Goal: Navigation & Orientation: Find specific page/section

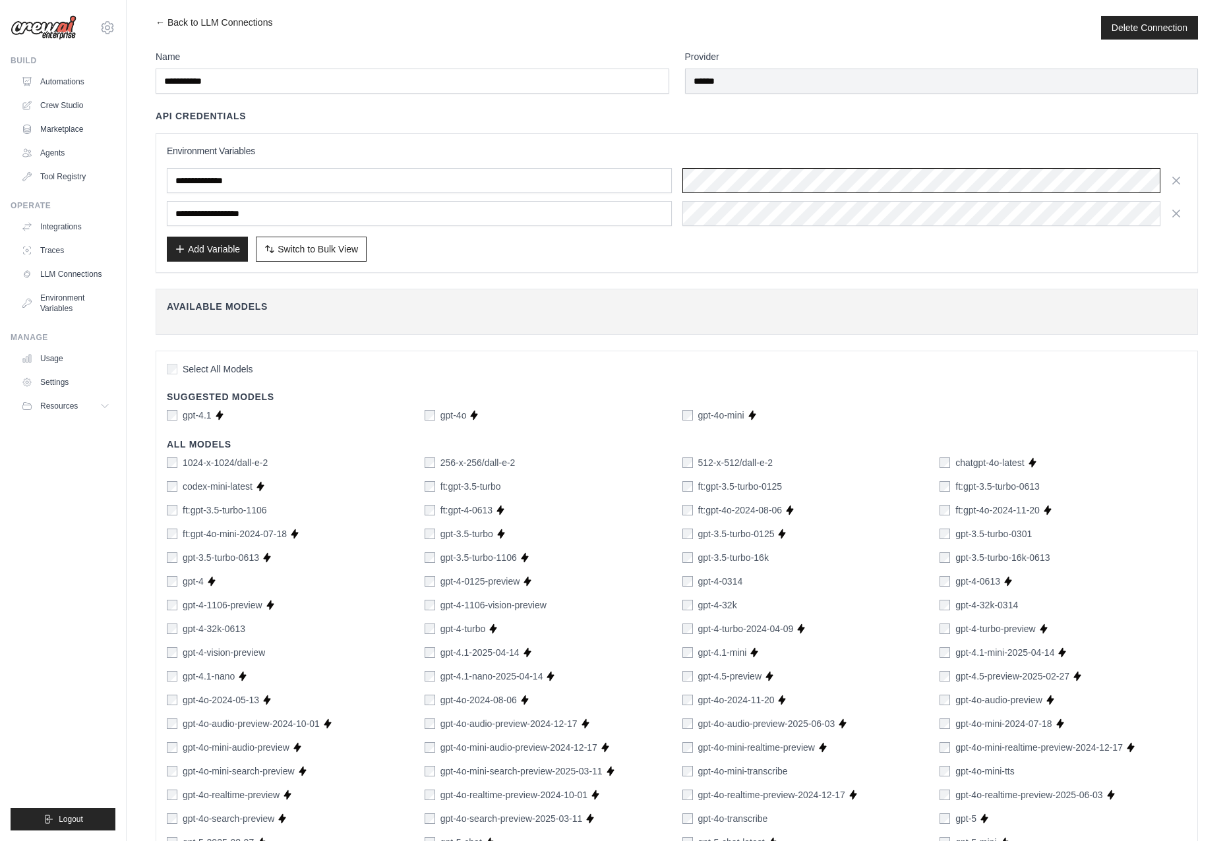
scroll to position [0, 1]
click at [109, 25] on icon at bounding box center [108, 28] width 16 height 16
click at [84, 97] on link "Settings" at bounding box center [107, 89] width 116 height 24
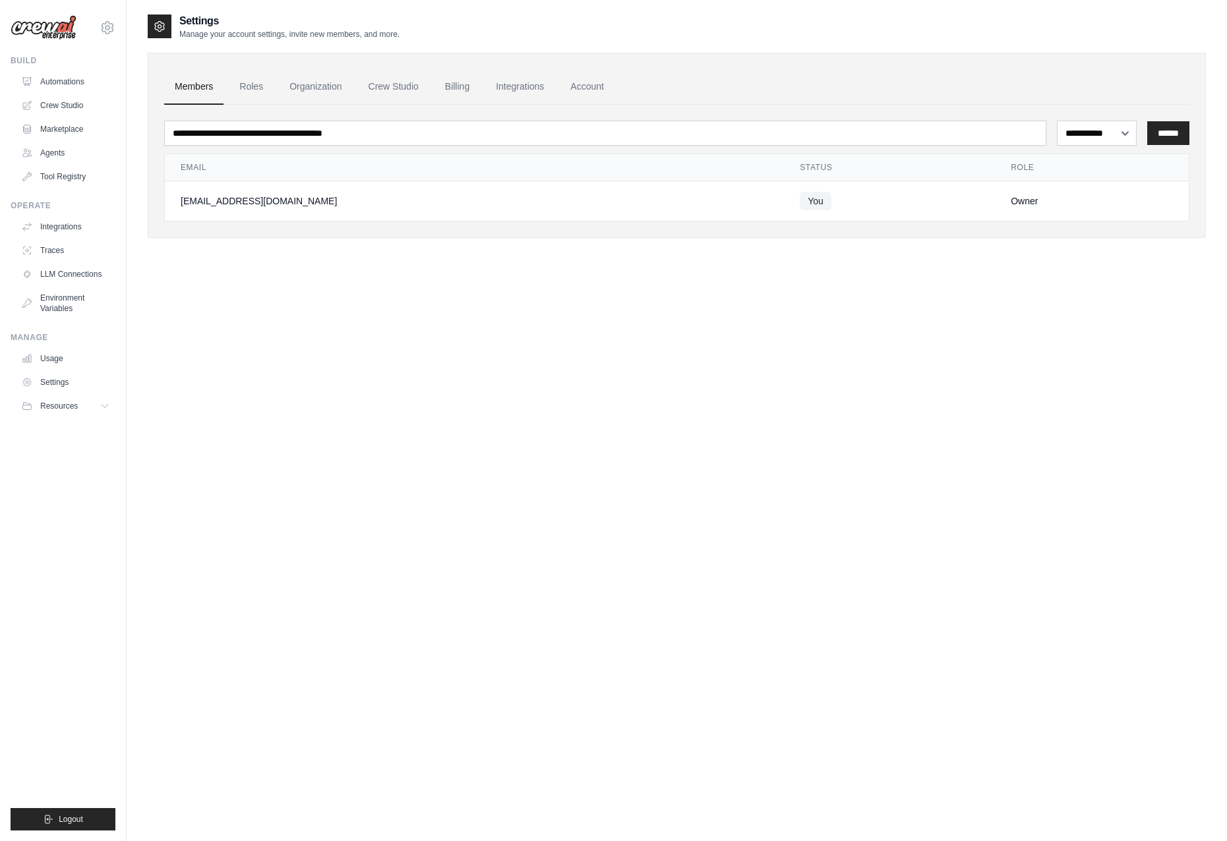
click at [73, 119] on link "Marketplace" at bounding box center [66, 129] width 100 height 21
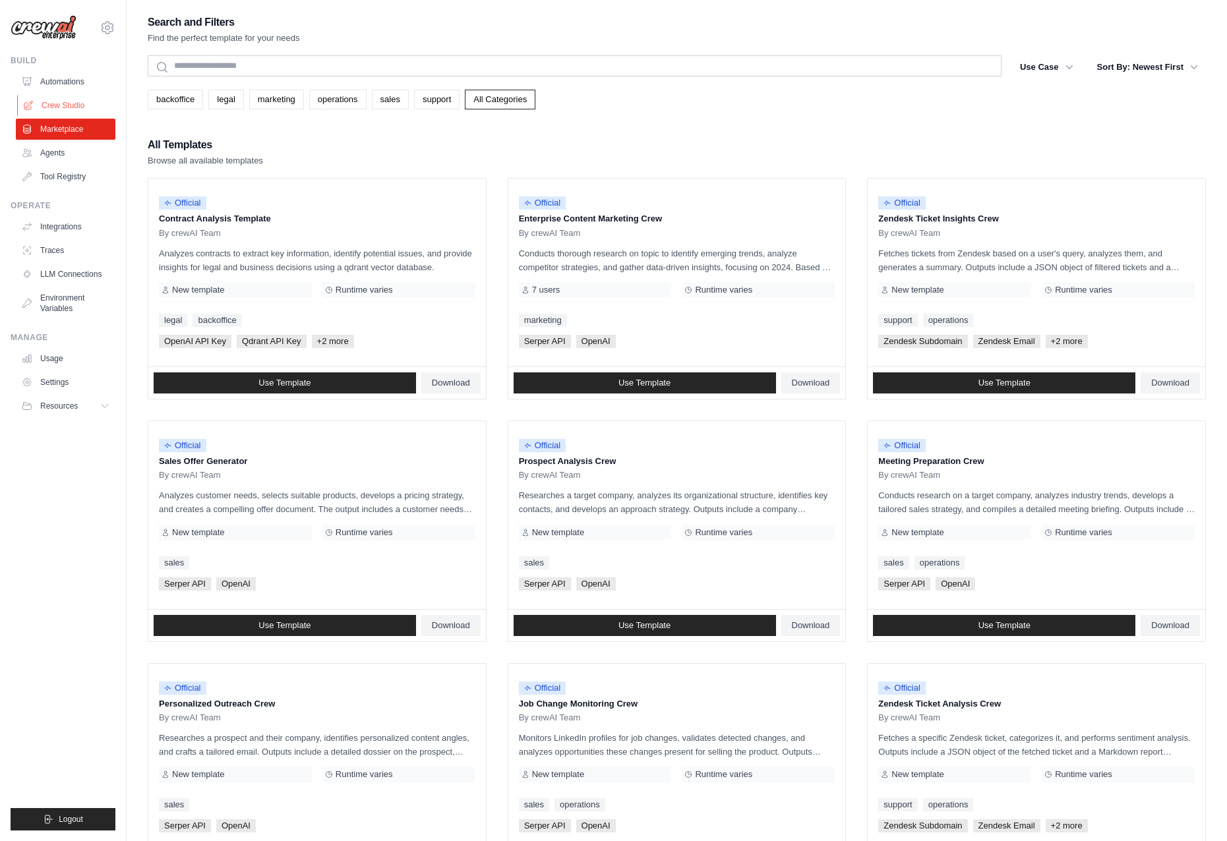
click at [73, 103] on link "Crew Studio" at bounding box center [67, 105] width 100 height 21
